Goal: Task Accomplishment & Management: Manage account settings

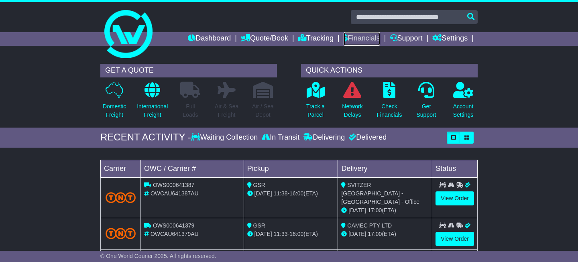
click at [356, 40] on link "Financials" at bounding box center [362, 39] width 37 height 14
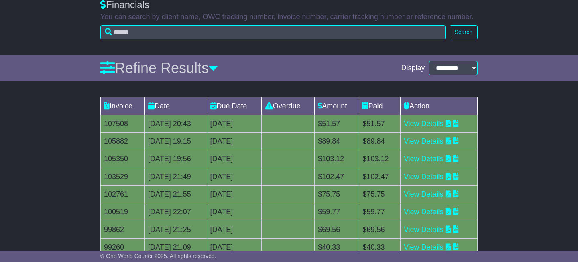
scroll to position [126, 0]
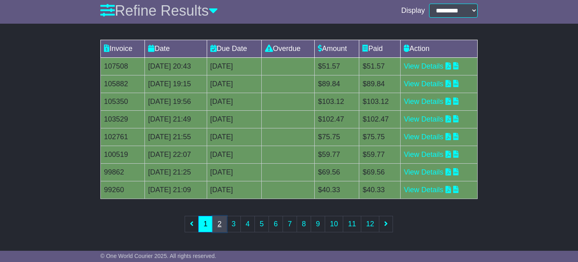
click at [220, 223] on link "2" at bounding box center [219, 224] width 14 height 16
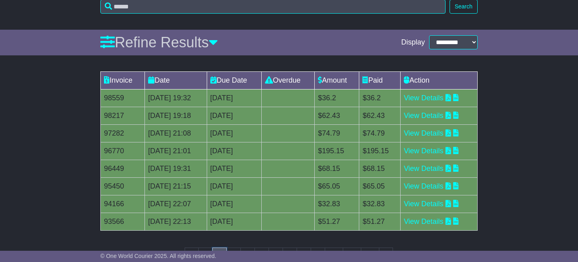
scroll to position [96, 0]
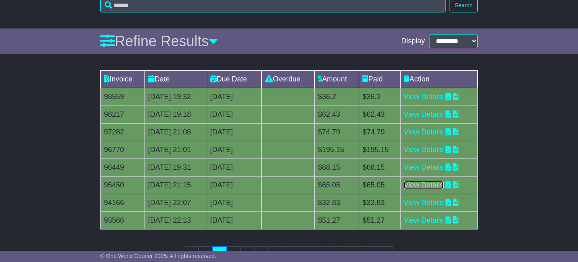
click at [441, 186] on link "View Details" at bounding box center [424, 185] width 40 height 8
